Goal: Find specific page/section: Find specific page/section

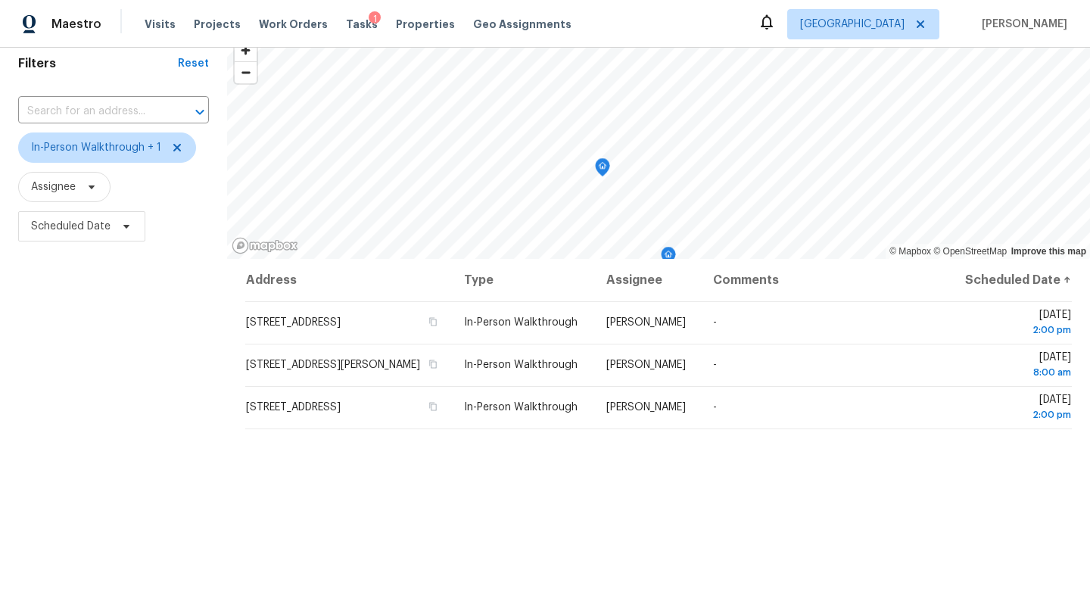
scroll to position [25, 0]
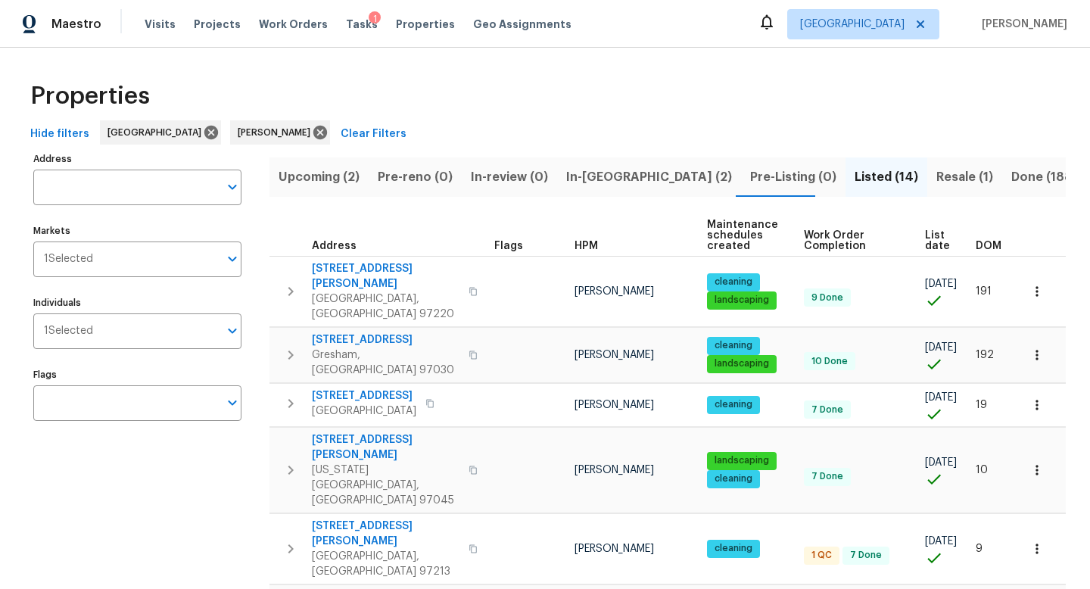
click at [936, 179] on span "Resale (1)" at bounding box center [964, 177] width 57 height 21
